Goal: Transaction & Acquisition: Subscribe to service/newsletter

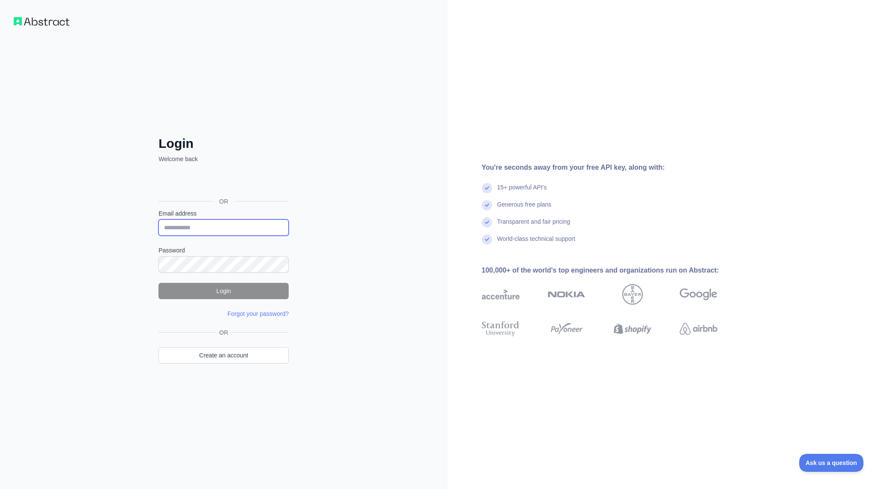
type input "**********"
click at [223, 293] on button "Login" at bounding box center [224, 291] width 130 height 16
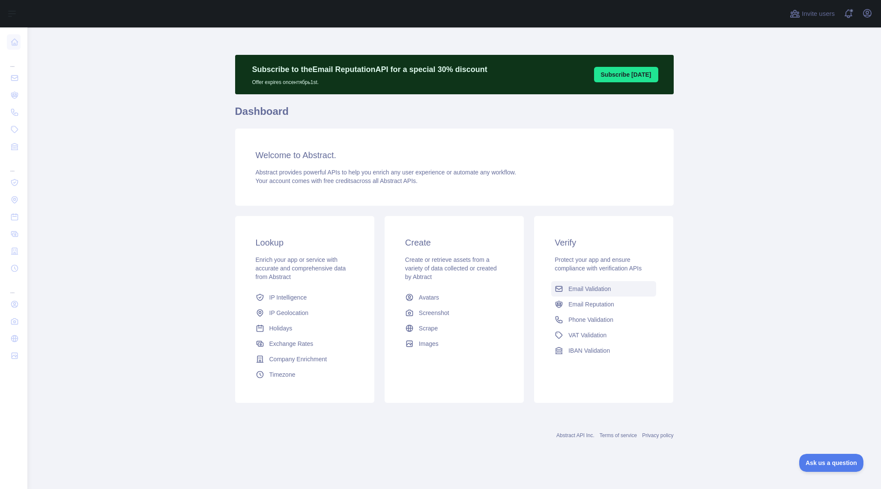
click at [597, 294] on link "Email Validation" at bounding box center [603, 288] width 105 height 15
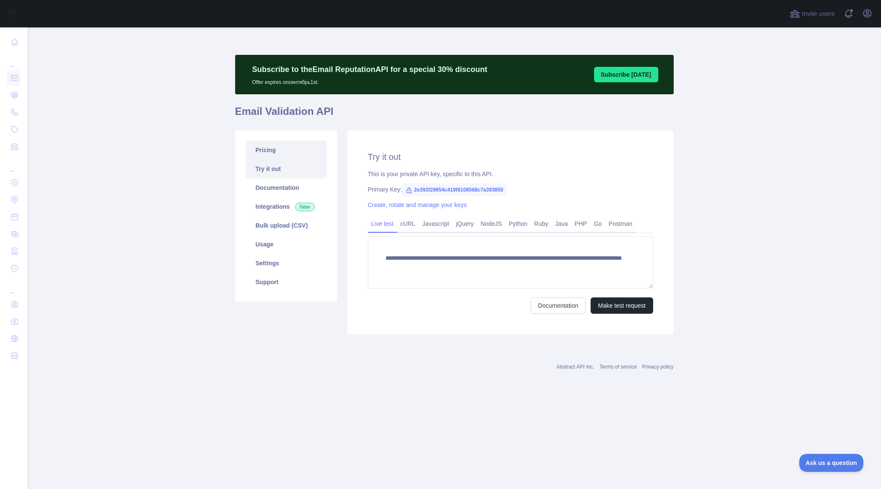
click at [282, 150] on link "Pricing" at bounding box center [286, 150] width 81 height 19
